Goal: Check status: Check status

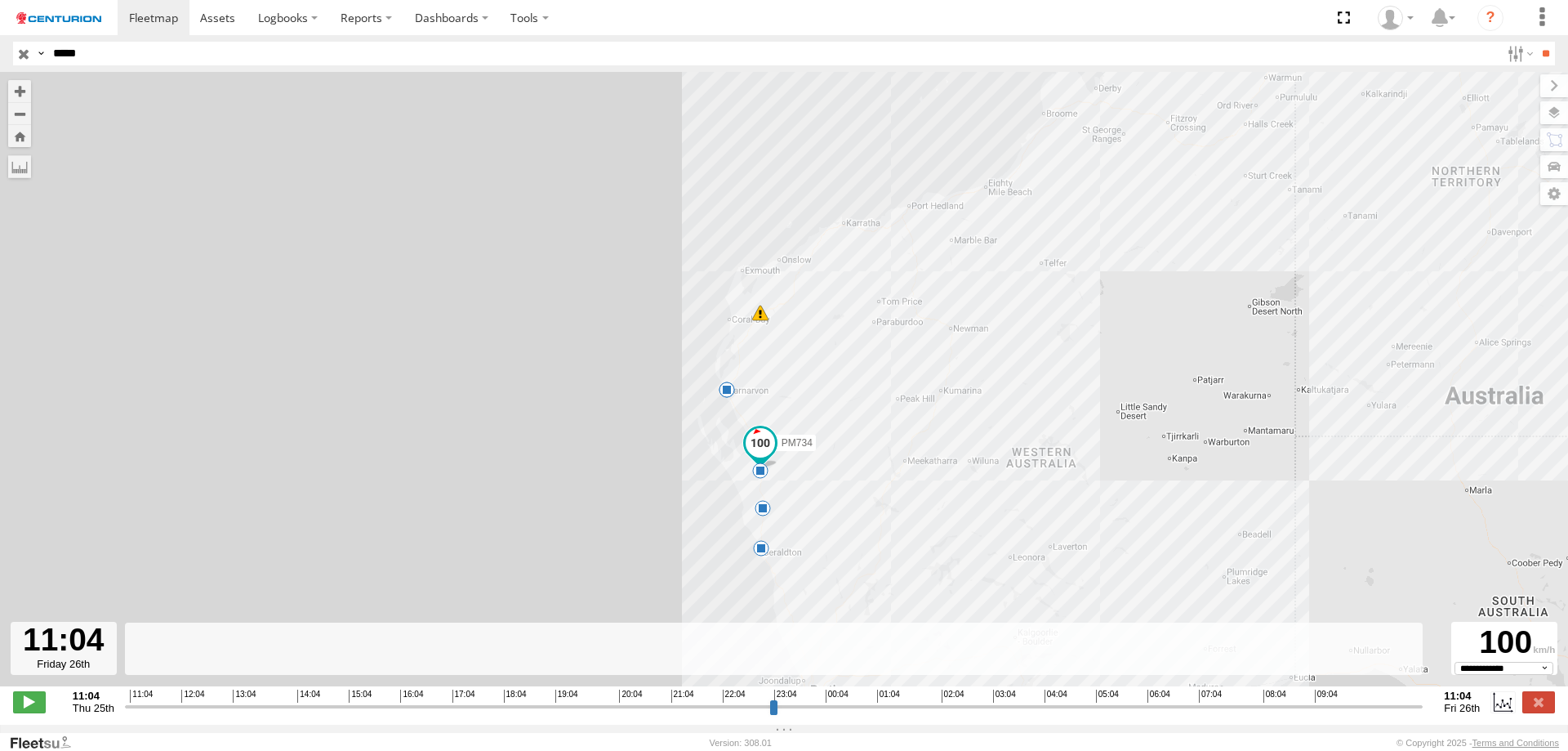
select select "**********"
click at [1534, 708] on label at bounding box center [1538, 701] width 33 height 21
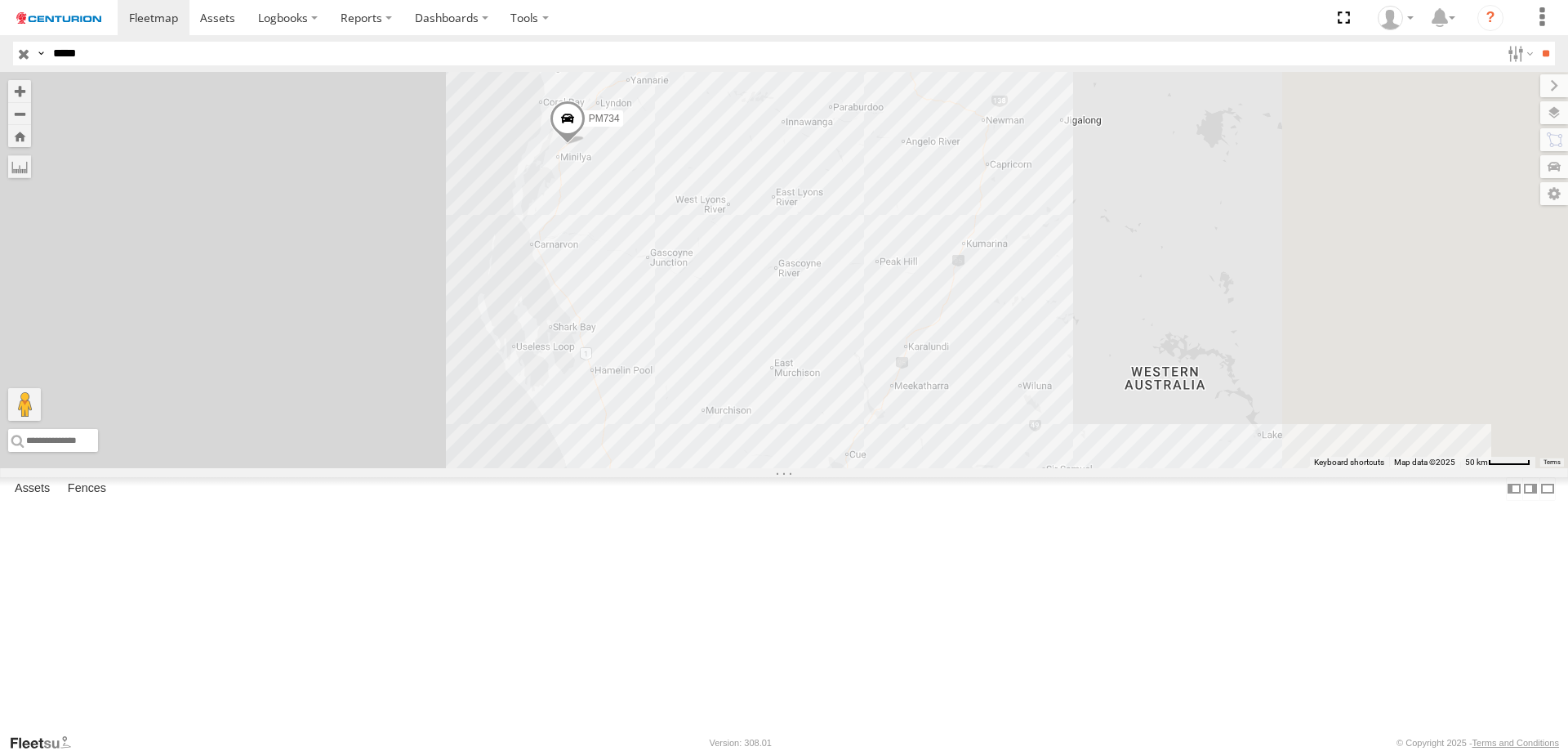
drag, startPoint x: 1287, startPoint y: 333, endPoint x: 1011, endPoint y: 418, distance: 288.8
click at [1026, 460] on div "PM734" at bounding box center [784, 270] width 1568 height 396
